Goal: Task Accomplishment & Management: Use online tool/utility

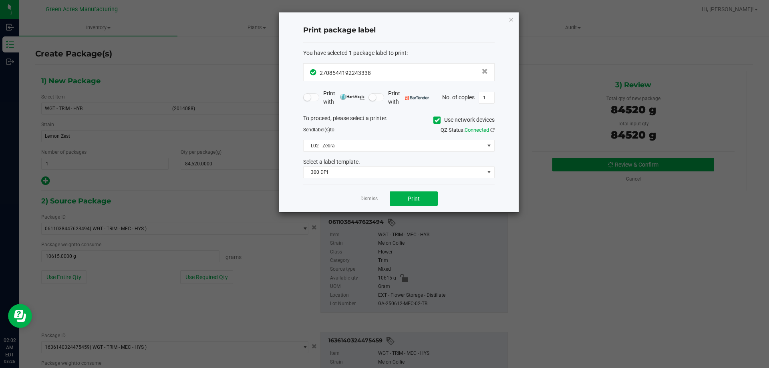
click at [375, 195] on app-cancel-button "Dismiss" at bounding box center [368, 199] width 17 height 8
click at [369, 199] on link "Dismiss" at bounding box center [368, 198] width 17 height 7
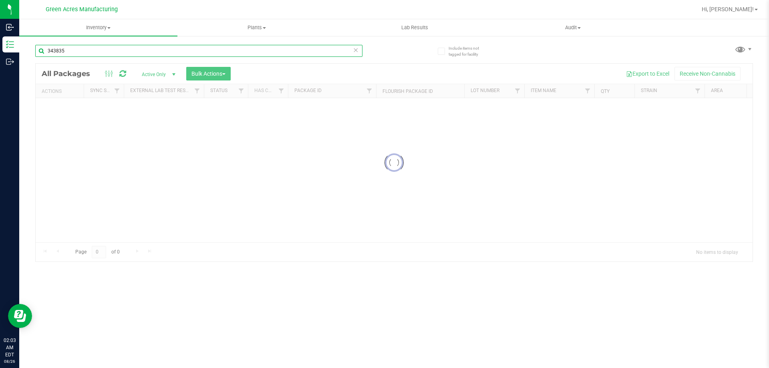
click at [347, 50] on input "343835" at bounding box center [198, 51] width 327 height 12
click at [356, 50] on icon at bounding box center [356, 50] width 6 height 10
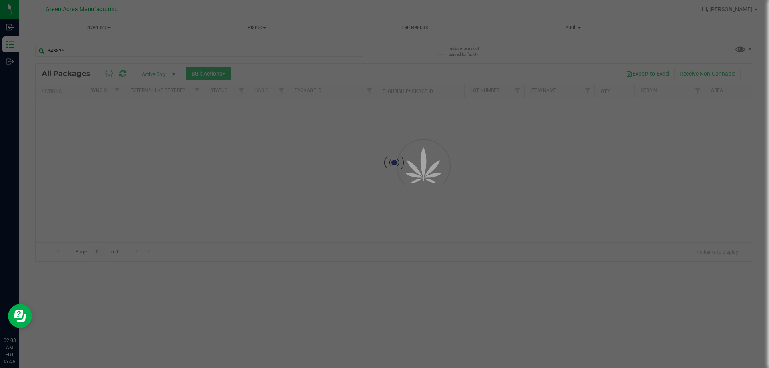
click at [356, 50] on div at bounding box center [384, 184] width 769 height 368
click at [250, 50] on div at bounding box center [384, 184] width 769 height 368
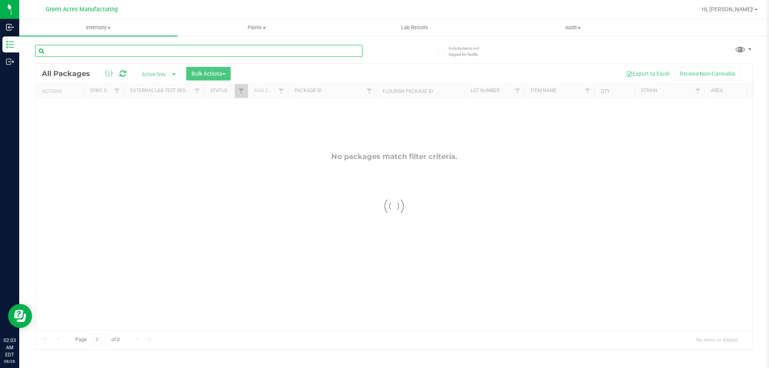
click at [249, 50] on input "text" at bounding box center [198, 51] width 327 height 12
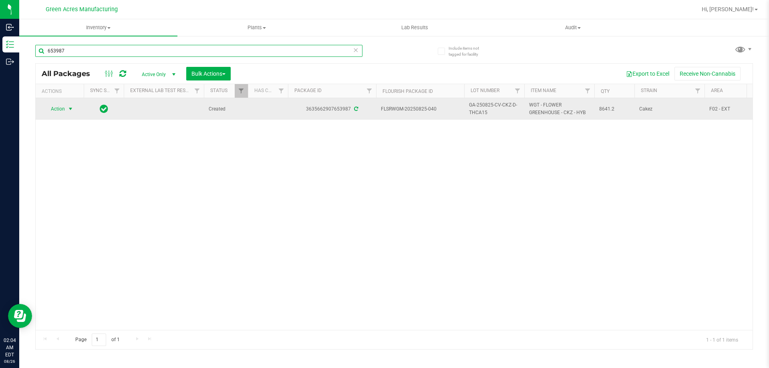
type input "653987"
click at [67, 111] on span "select" at bounding box center [71, 108] width 10 height 11
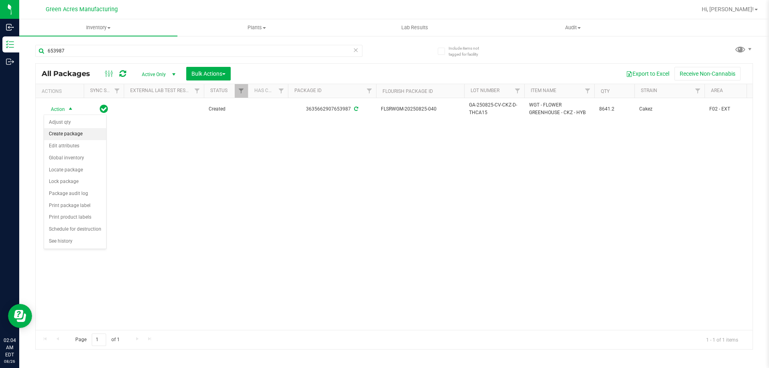
click at [81, 135] on li "Create package" at bounding box center [75, 134] width 62 height 12
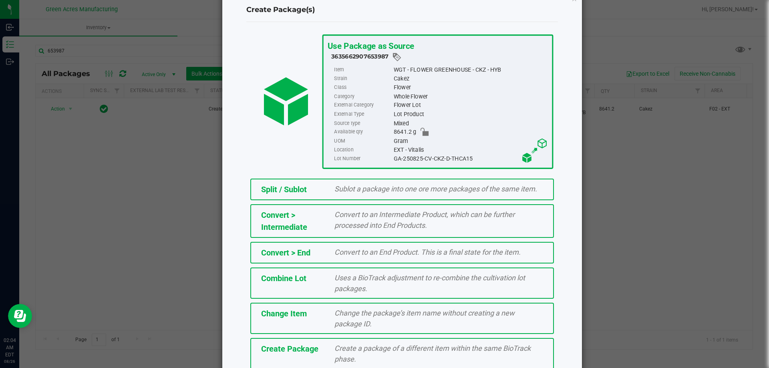
scroll to position [58, 0]
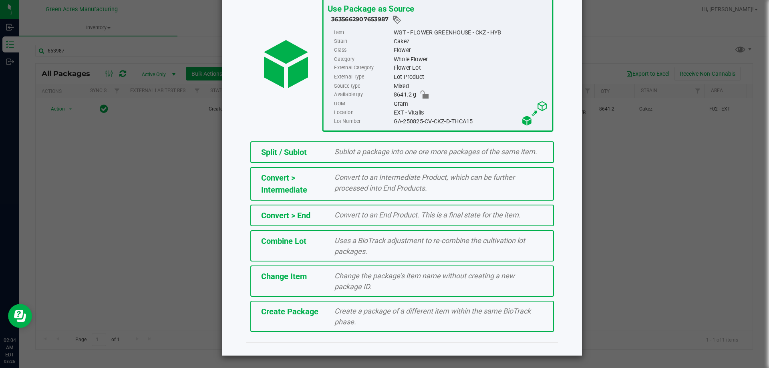
click at [355, 324] on div "Create a package of a different item within the same BioTrack phase." at bounding box center [438, 317] width 221 height 22
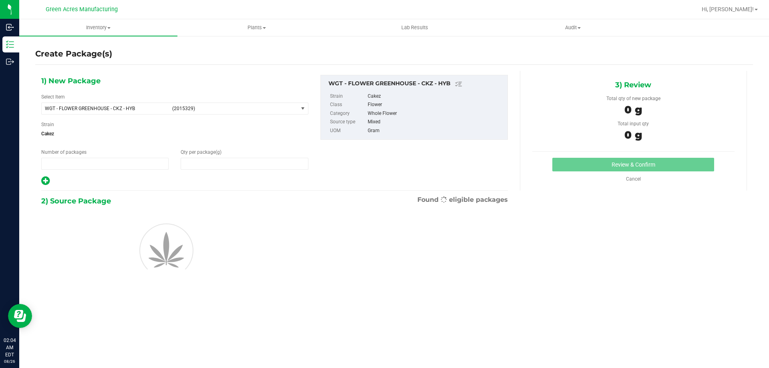
type input "1"
type input "0.0000"
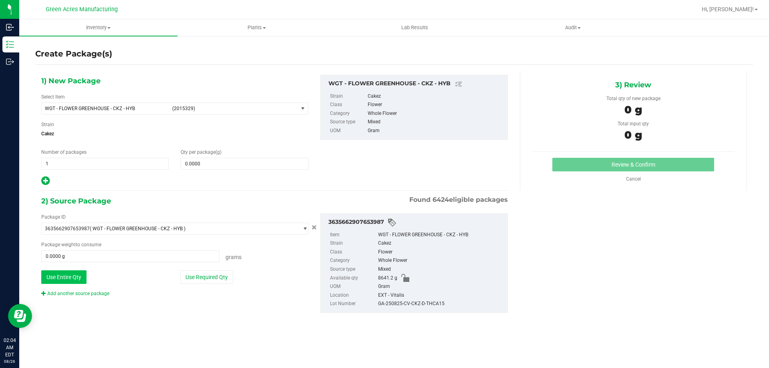
click at [63, 273] on button "Use Entire Qty" at bounding box center [63, 277] width 45 height 14
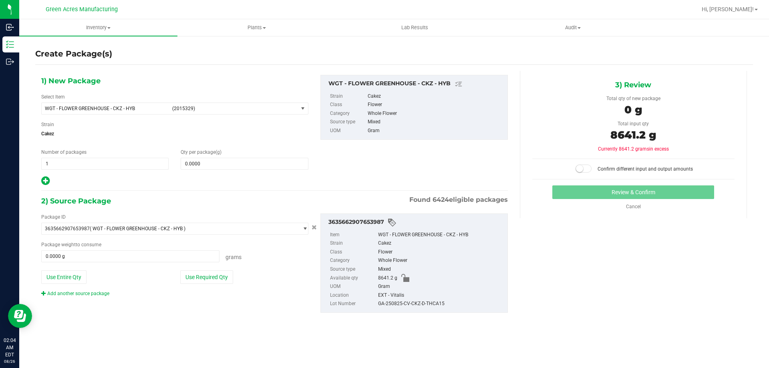
type input "8641.2000 g"
click at [221, 167] on span "0.0000 0" at bounding box center [244, 164] width 127 height 12
type input "0.0000"
click at [270, 106] on span "(2015329)" at bounding box center [233, 109] width 123 height 6
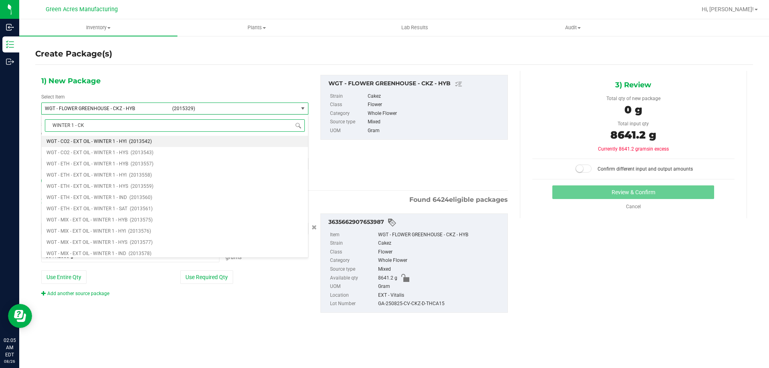
type input "WINTER 1 - CKZ"
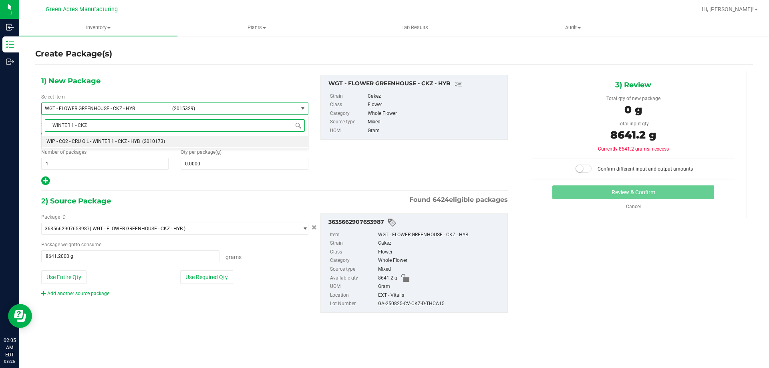
click at [115, 141] on span "WIP - CO2 - CRU OIL - WINTER 1 - CKZ - HYB" at bounding box center [92, 142] width 93 height 6
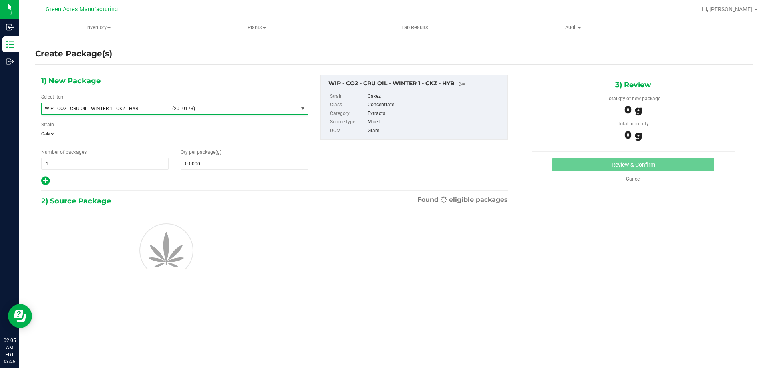
type input "0.0000"
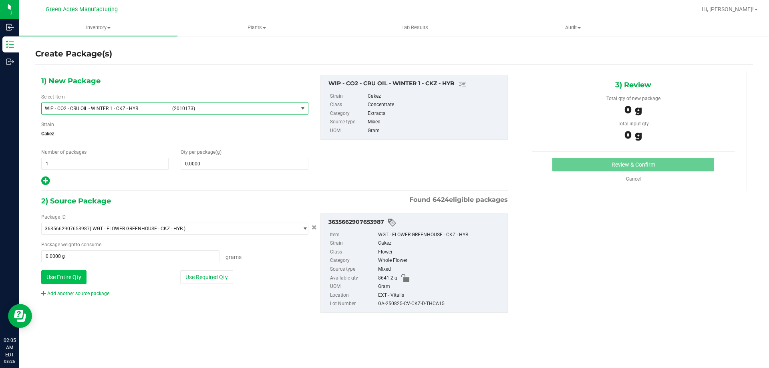
click at [78, 278] on button "Use Entire Qty" at bounding box center [63, 277] width 45 height 14
type input "8641.2000 g"
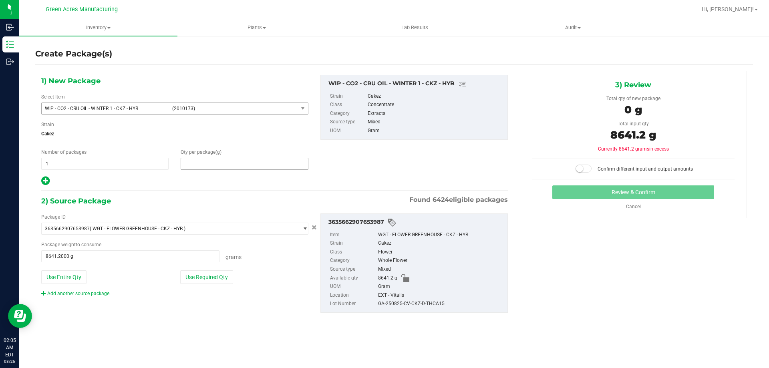
click at [277, 159] on span at bounding box center [244, 164] width 127 height 12
type input "1030.4"
type input "1,030.4000"
click at [585, 167] on span at bounding box center [583, 169] width 16 height 8
click at [587, 190] on button "Review & Confirm" at bounding box center [633, 192] width 162 height 14
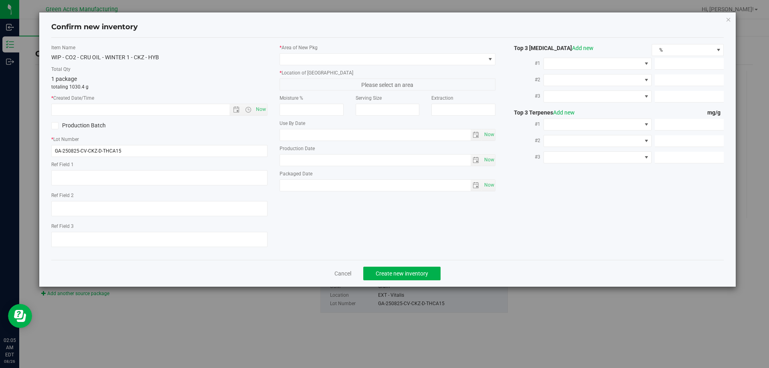
type textarea "DEP"
click at [259, 110] on span "Now" at bounding box center [261, 110] width 14 height 12
type input "[DATE] 2:05 AM"
click at [355, 55] on span at bounding box center [382, 59] width 205 height 11
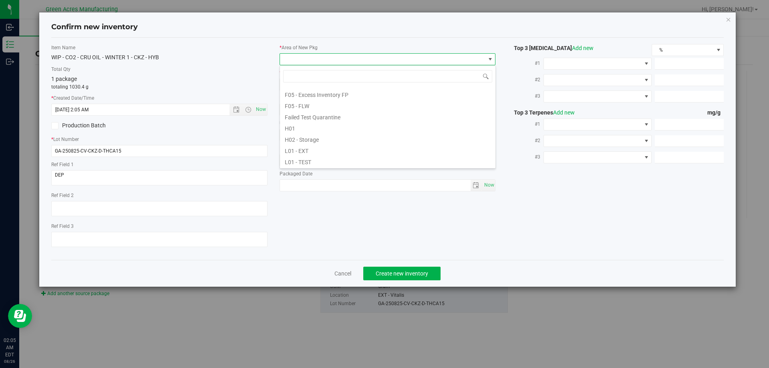
scroll to position [120, 0]
click at [322, 153] on li "L03 - EXT" at bounding box center [387, 151] width 215 height 11
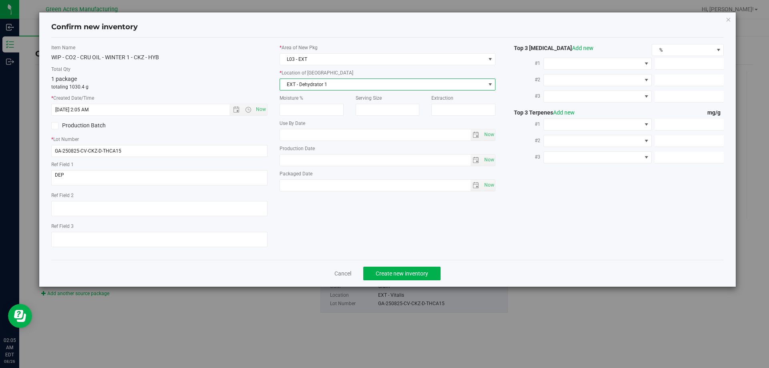
click at [343, 84] on span "EXT - Dehydrator 1" at bounding box center [382, 84] width 205 height 11
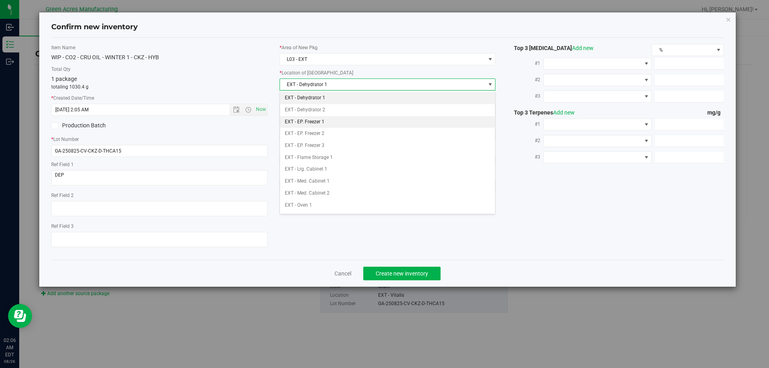
click at [338, 119] on li "EXT - EP. Freezer 1" at bounding box center [387, 122] width 215 height 12
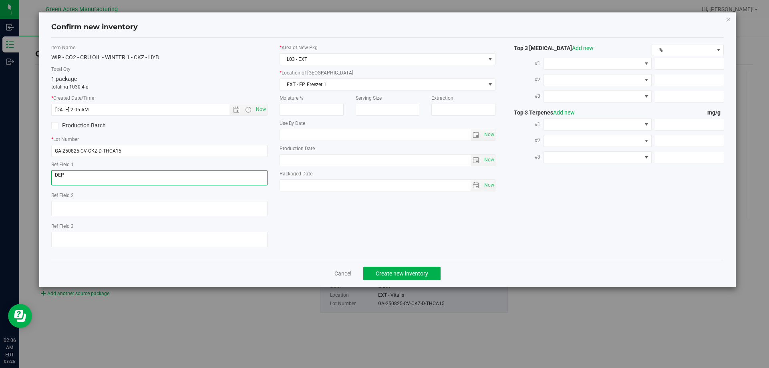
click at [147, 184] on textarea at bounding box center [159, 177] width 216 height 15
click at [402, 276] on span "Create new inventory" at bounding box center [402, 273] width 52 height 6
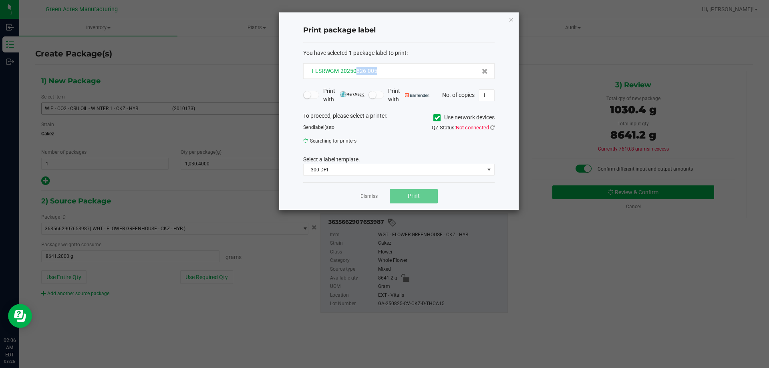
drag, startPoint x: 381, startPoint y: 70, endPoint x: 355, endPoint y: 73, distance: 26.2
click at [355, 73] on div "FLSRWGM-20250826-005" at bounding box center [399, 71] width 178 height 8
copy span "826-005"
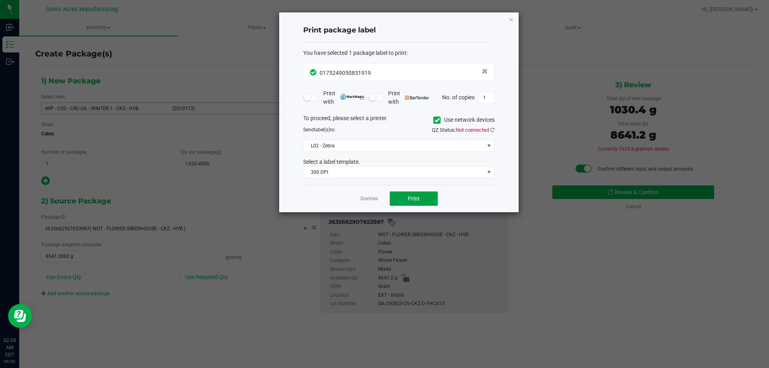
click at [426, 194] on button "Print" at bounding box center [414, 198] width 48 height 14
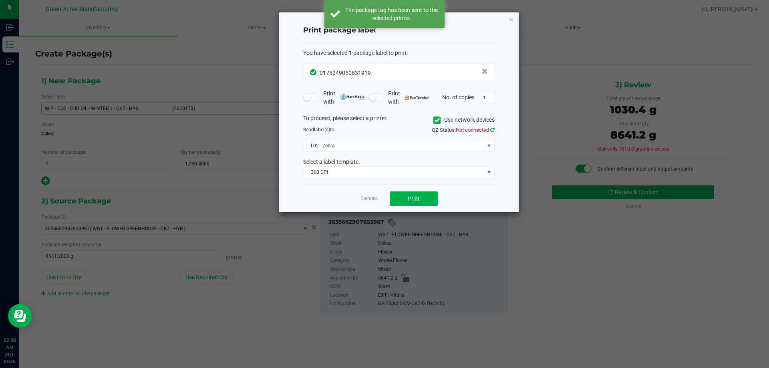
click at [494, 129] on icon at bounding box center [492, 129] width 4 height 5
click at [412, 199] on span "Print" at bounding box center [414, 198] width 12 height 6
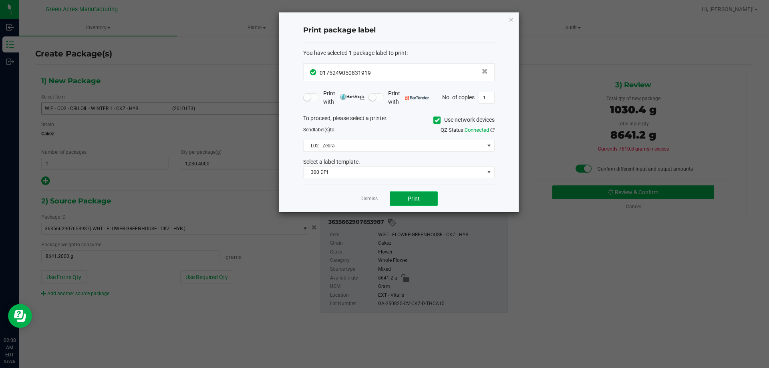
click at [412, 199] on span "Print" at bounding box center [414, 198] width 12 height 6
click at [368, 197] on link "Dismiss" at bounding box center [368, 198] width 17 height 7
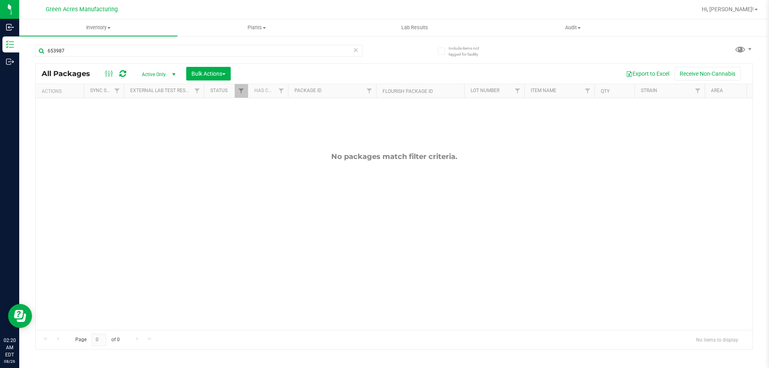
click at [356, 50] on icon at bounding box center [356, 50] width 6 height 10
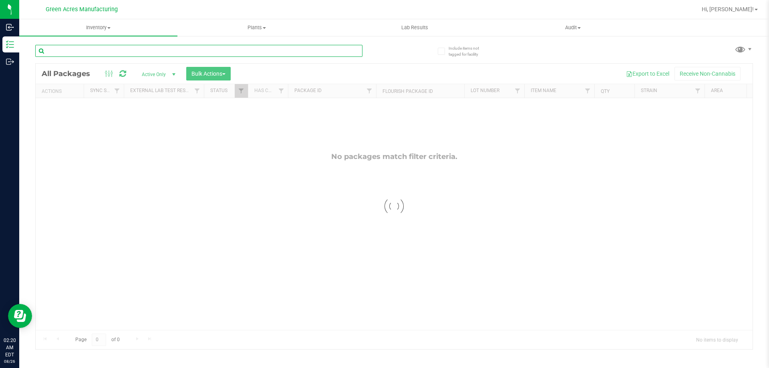
click at [181, 49] on input "text" at bounding box center [198, 51] width 327 height 12
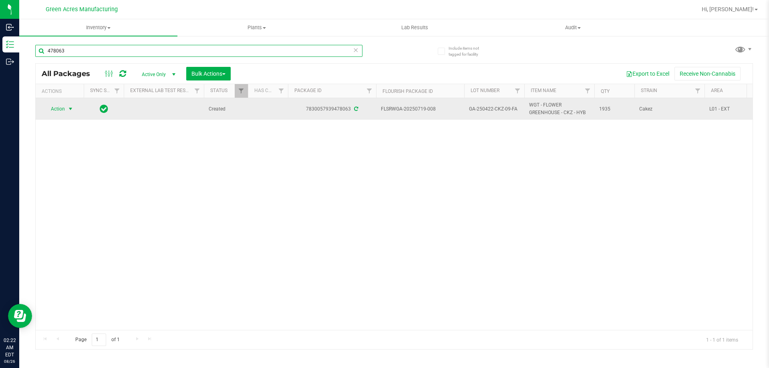
type input "478063"
click at [51, 106] on span "Action" at bounding box center [55, 108] width 22 height 11
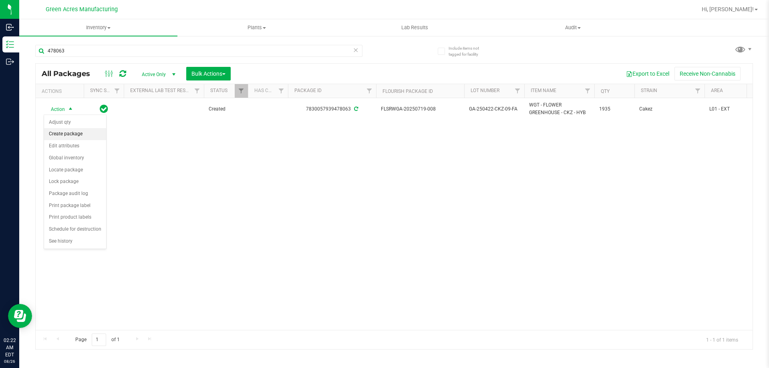
click at [88, 129] on li "Create package" at bounding box center [75, 134] width 62 height 12
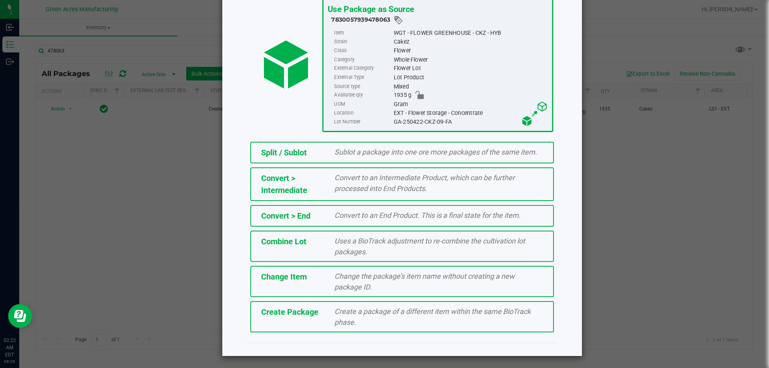
scroll to position [58, 0]
click at [400, 310] on span "Create a package of a different item within the same BioTrack phase." at bounding box center [432, 316] width 196 height 19
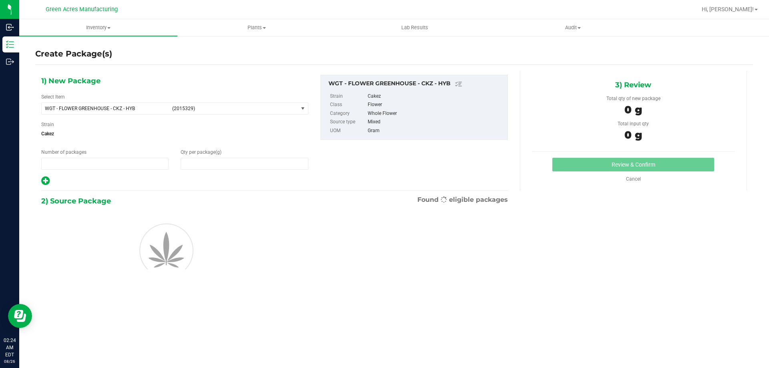
type input "1"
type input "0.0000"
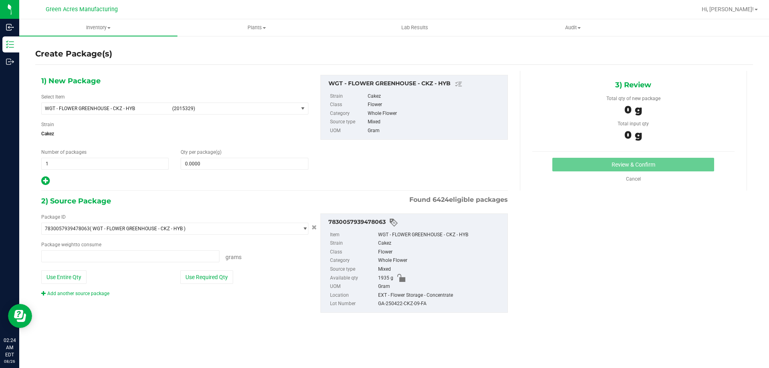
type input "0.0000 g"
click at [80, 291] on link "Add another source package" at bounding box center [75, 294] width 68 height 6
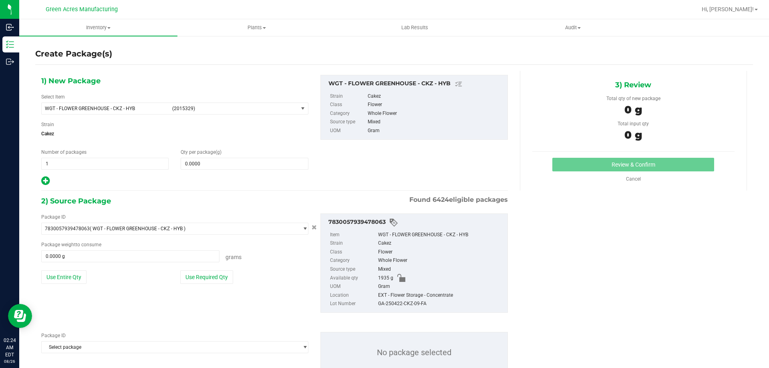
scroll to position [28, 0]
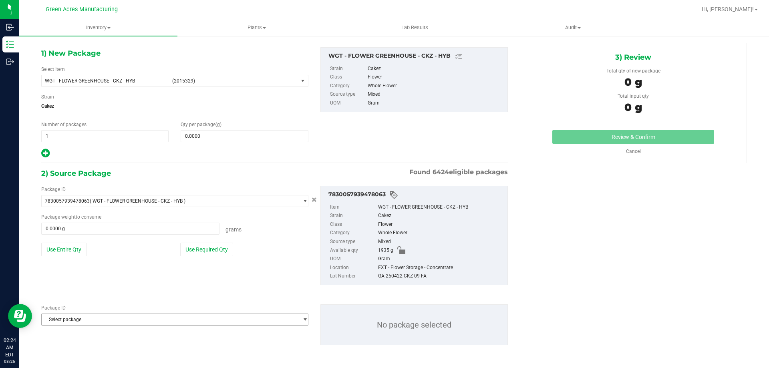
click at [193, 318] on span "Select package" at bounding box center [170, 319] width 256 height 11
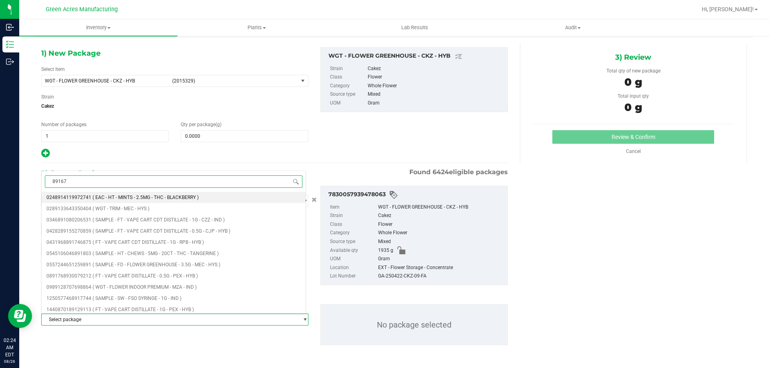
type input "891675"
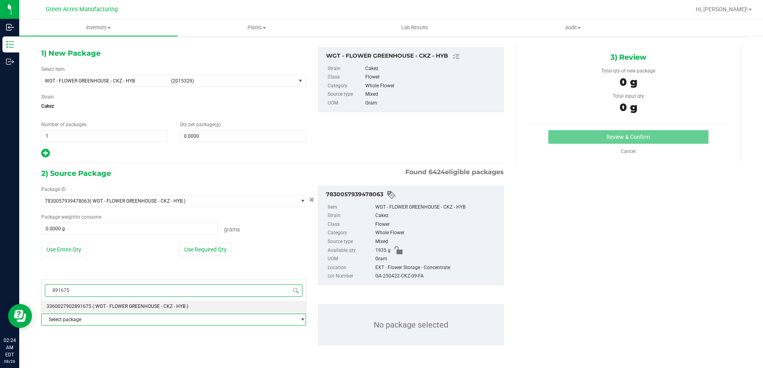
click at [189, 311] on li "3360027902891675 ( WGT - FLOWER GREENHOUSE - CKZ - HYB )" at bounding box center [174, 306] width 264 height 11
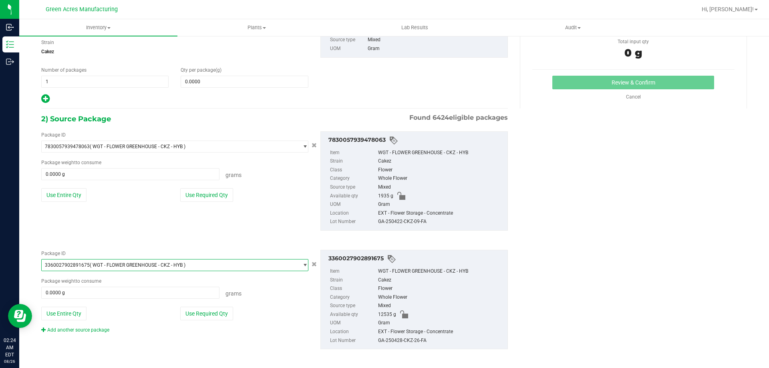
scroll to position [86, 0]
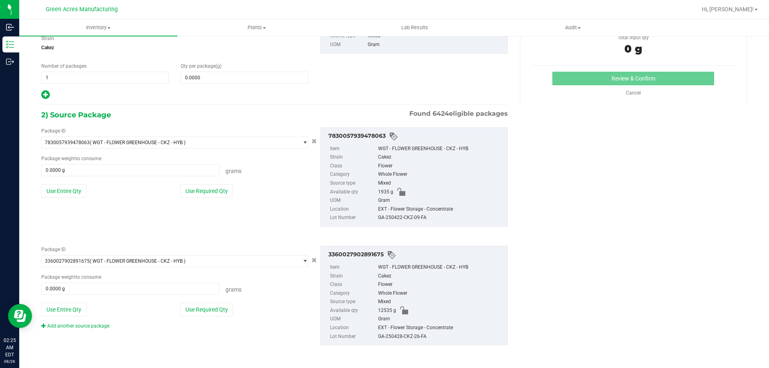
drag, startPoint x: 380, startPoint y: 254, endPoint x: 362, endPoint y: 257, distance: 18.2
click at [362, 257] on div "3360027902891675" at bounding box center [415, 255] width 175 height 10
copy div "891675"
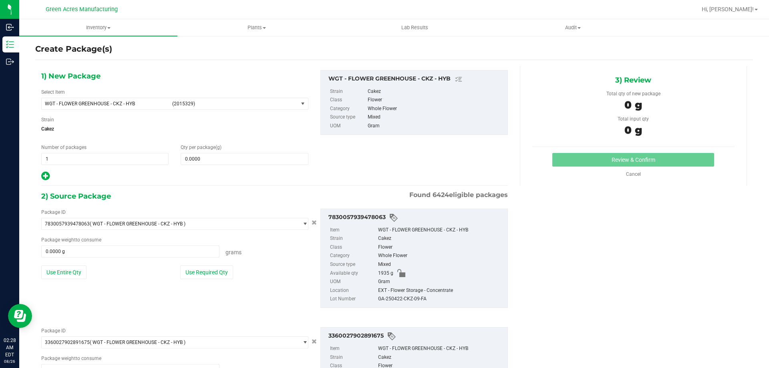
scroll to position [0, 0]
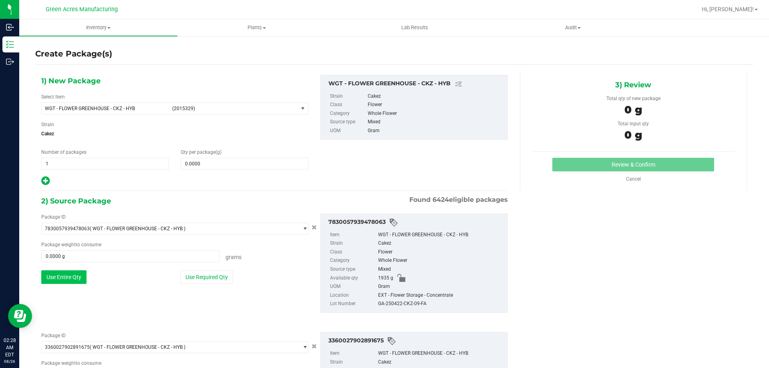
click at [72, 276] on button "Use Entire Qty" at bounding box center [63, 277] width 45 height 14
type input "1935.0000 g"
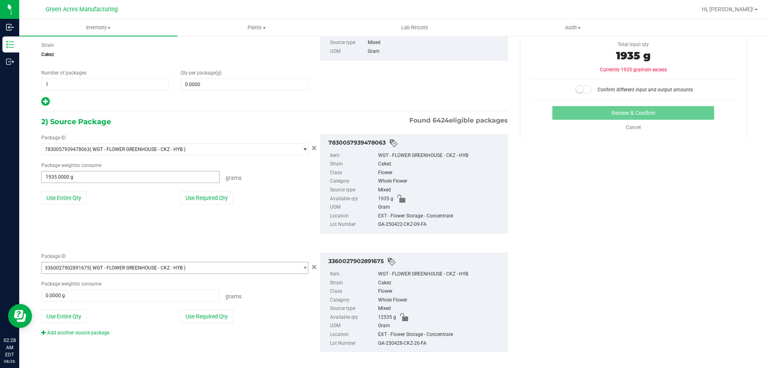
scroll to position [86, 0]
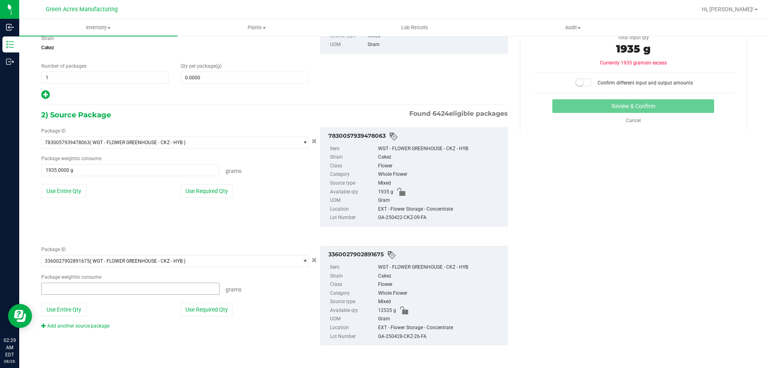
click at [113, 285] on span at bounding box center [130, 289] width 178 height 12
type input "6590"
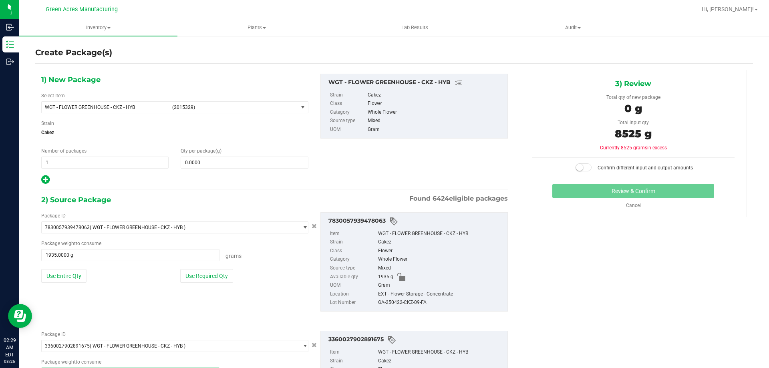
scroll to position [0, 0]
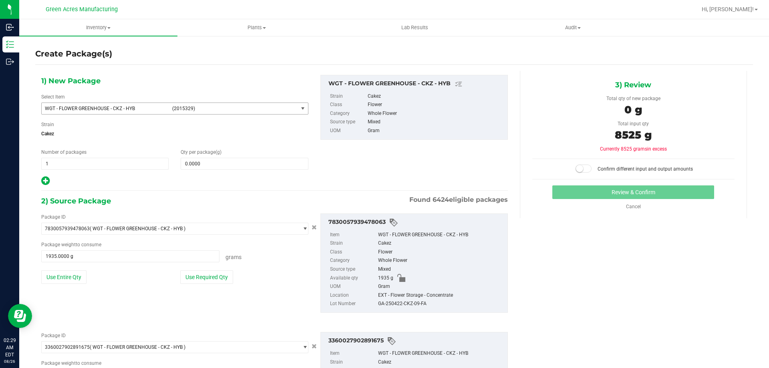
type input "6590.0000 g"
click at [288, 109] on span "(2015329)" at bounding box center [233, 109] width 123 height 6
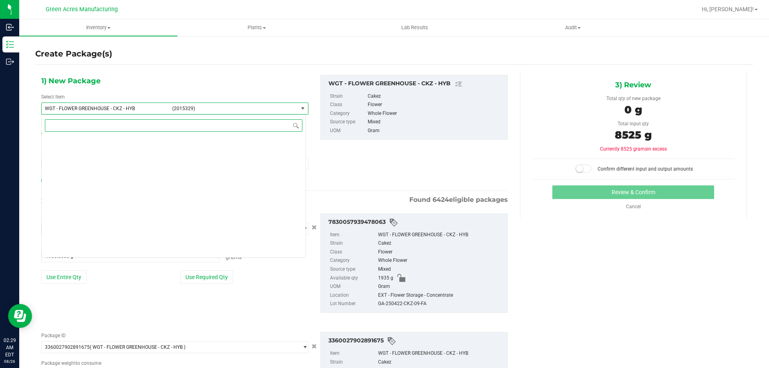
scroll to position [171480, 0]
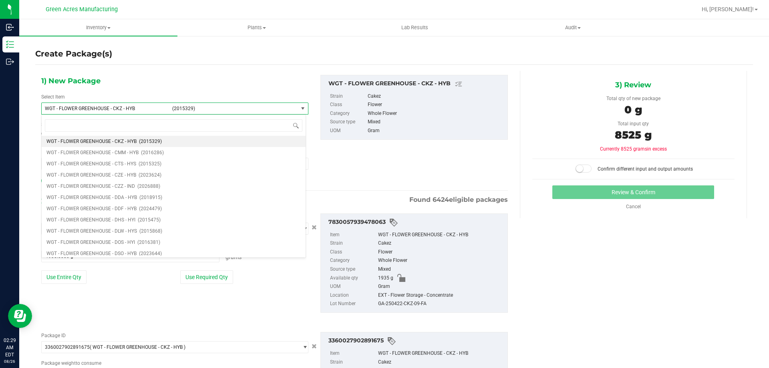
click at [171, 68] on div "1) New Package Select Item WGT - FLOWER GREENHOUSE - CKZ - HYB (2015329) WGT - …" at bounding box center [394, 260] width 718 height 390
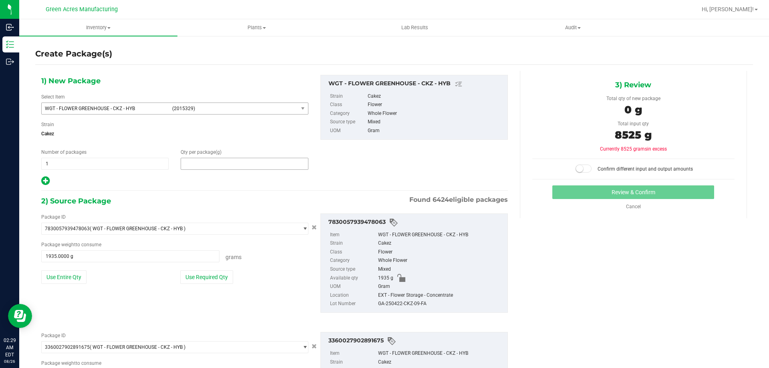
click at [240, 165] on span at bounding box center [244, 164] width 127 height 12
type input "8525"
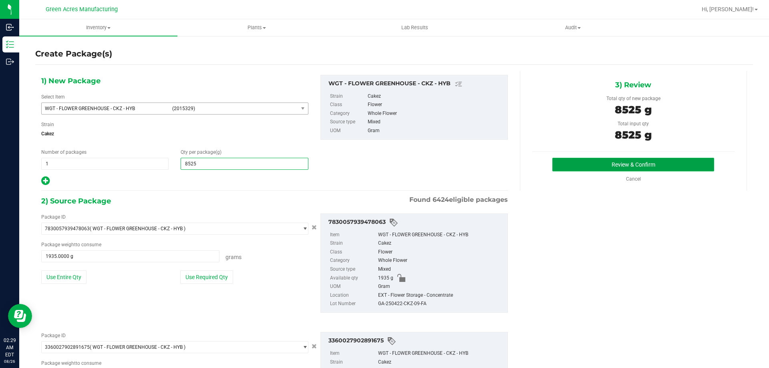
type input "8,525.0000"
click at [644, 165] on button "Review & Confirm" at bounding box center [633, 165] width 162 height 14
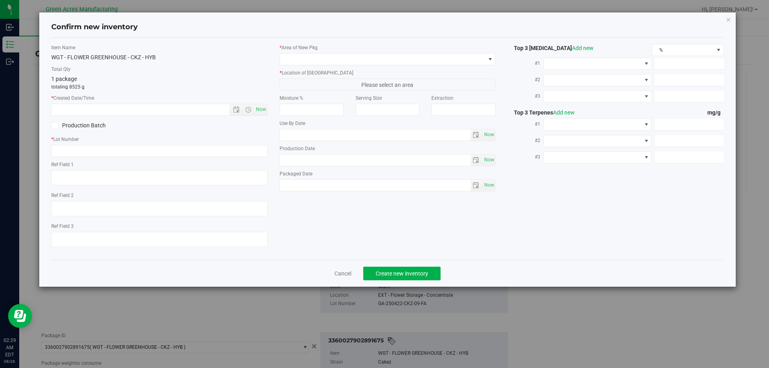
type textarea "DEP"
click at [172, 145] on input "text" at bounding box center [159, 151] width 216 height 12
paste input "GA-250826-CV-CKZ-D-THCA16"
type input "GA-250826-CV-CKZ-D-THCA16"
click at [147, 191] on div "Item Name WGT - FLOWER GREENHOUSE - CKZ - HYB Total Qty 1 package totaling 8525…" at bounding box center [159, 148] width 228 height 209
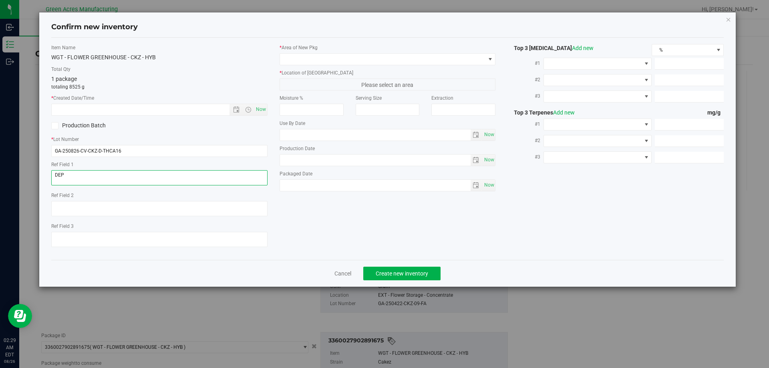
click at [148, 183] on textarea at bounding box center [159, 177] width 216 height 15
click at [267, 110] on span "Now" at bounding box center [261, 110] width 14 height 12
type input "[DATE] 2:30 AM"
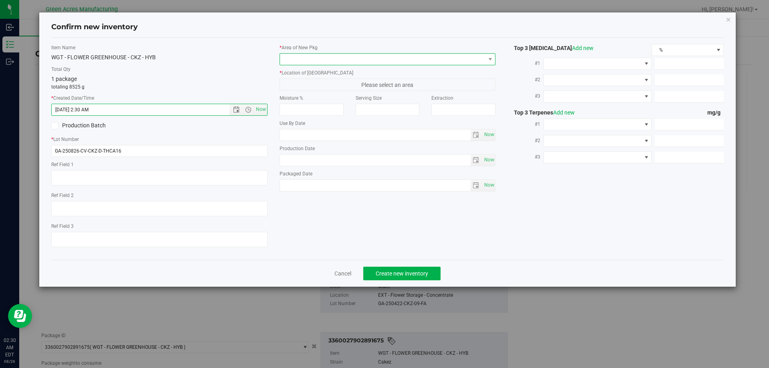
click at [360, 62] on span at bounding box center [382, 59] width 205 height 11
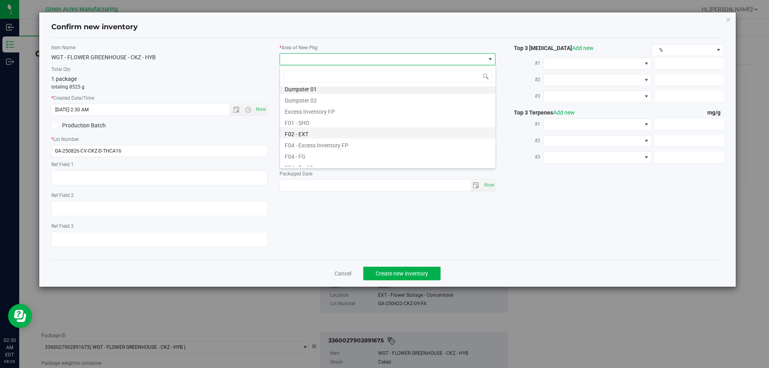
scroll to position [0, 0]
click at [332, 137] on li "F02 - EXT" at bounding box center [387, 136] width 215 height 11
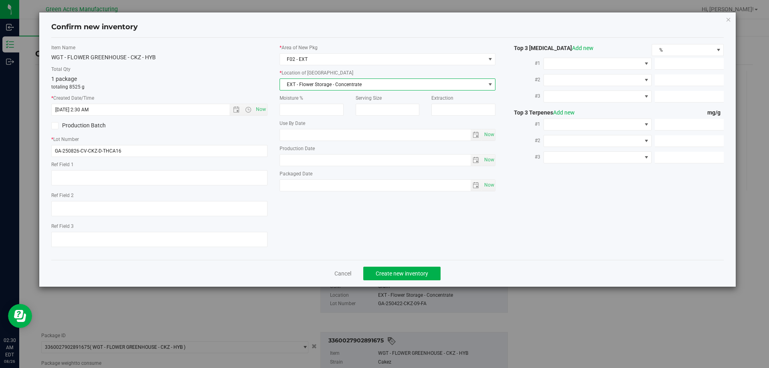
click at [379, 89] on span "EXT - Flower Storage - Concentrate" at bounding box center [382, 84] width 205 height 11
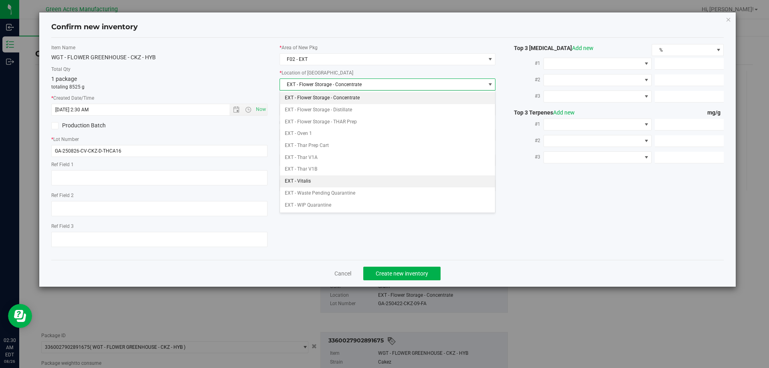
click at [333, 182] on li "EXT - Vitalis" at bounding box center [387, 181] width 215 height 12
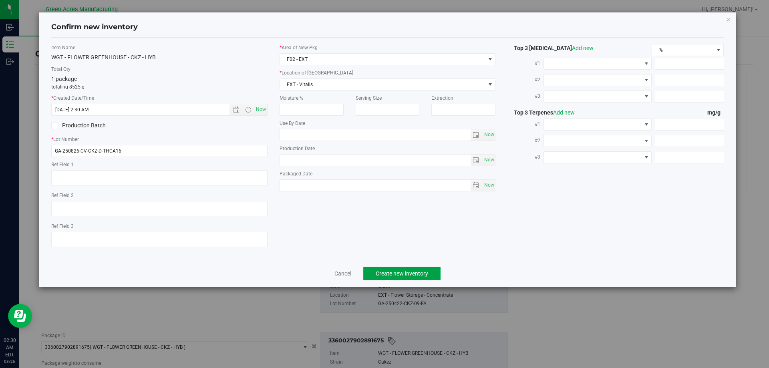
click at [390, 271] on span "Create new inventory" at bounding box center [402, 273] width 52 height 6
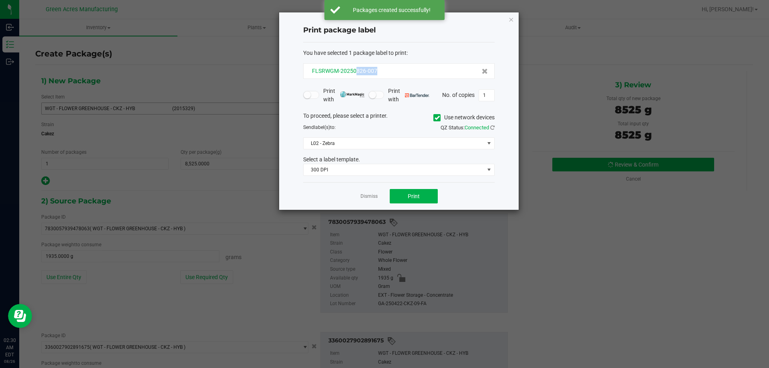
drag, startPoint x: 382, startPoint y: 71, endPoint x: 356, endPoint y: 71, distance: 26.0
click at [356, 71] on div "FLSRWGM-20250826-007" at bounding box center [399, 71] width 178 height 8
copy span "826-007"
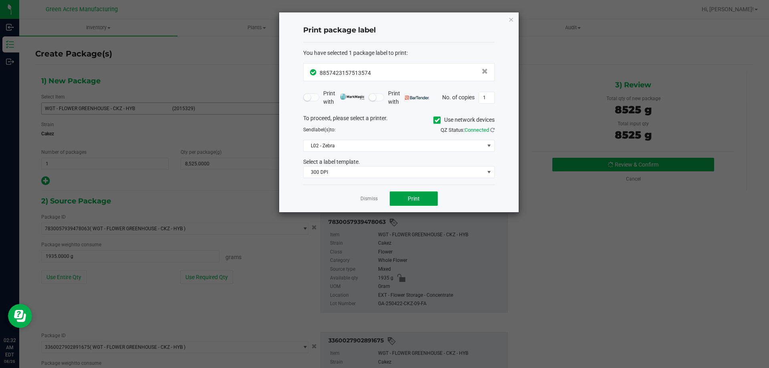
click at [418, 201] on span "Print" at bounding box center [414, 198] width 12 height 6
click at [420, 201] on button "Print" at bounding box center [414, 198] width 48 height 14
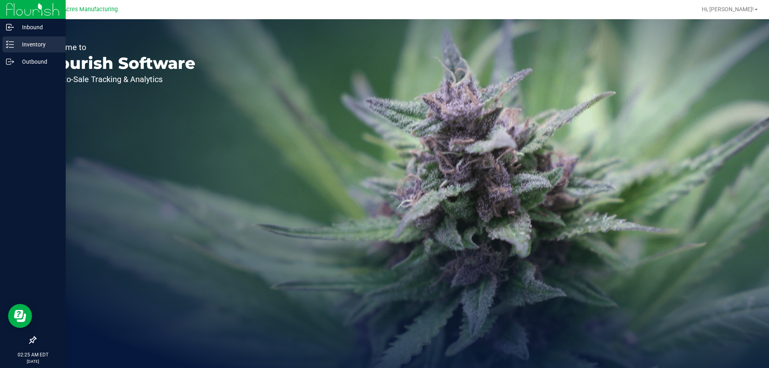
click at [5, 37] on div "Inventory" at bounding box center [33, 44] width 63 height 16
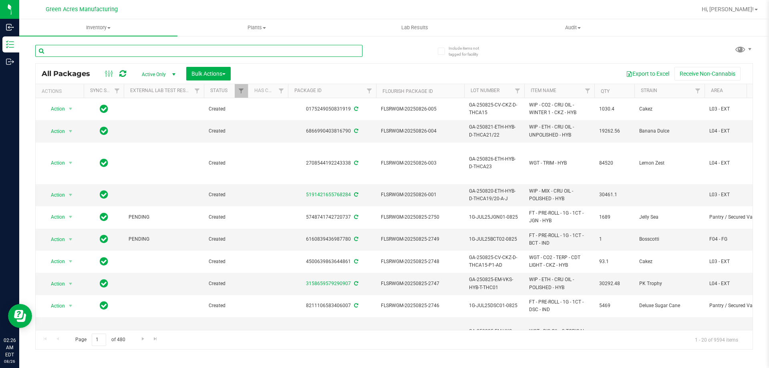
click at [314, 55] on input "text" at bounding box center [198, 51] width 327 height 12
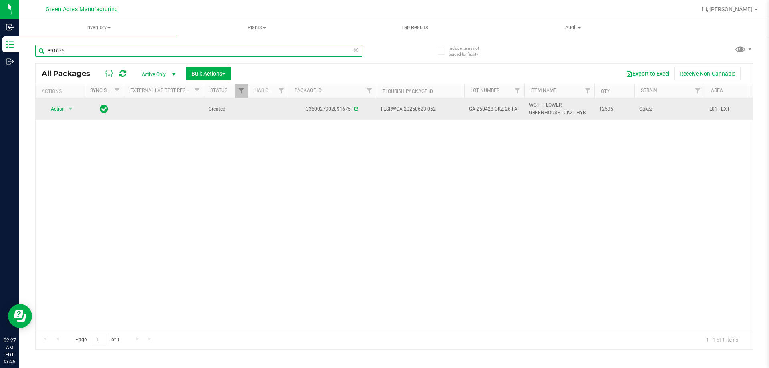
type input "891675"
drag, startPoint x: 444, startPoint y: 110, endPoint x: 418, endPoint y: 108, distance: 26.9
click at [418, 108] on span "FLSRWGA-20250623-052" at bounding box center [420, 109] width 78 height 8
copy span "623-052"
click at [500, 108] on span "GA-250428-CKZ-26-FA" at bounding box center [494, 109] width 50 height 8
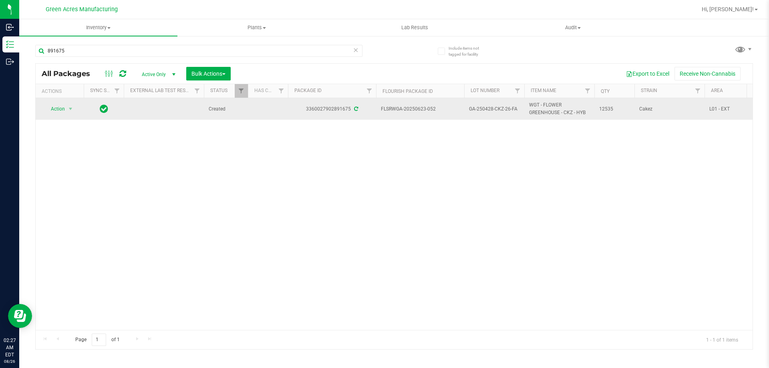
click at [500, 108] on span "GA-250428-CKZ-26-FA" at bounding box center [494, 109] width 50 height 8
copy tr "GA-250428-CKZ-26-FA"
